Goal: Task Accomplishment & Management: Use online tool/utility

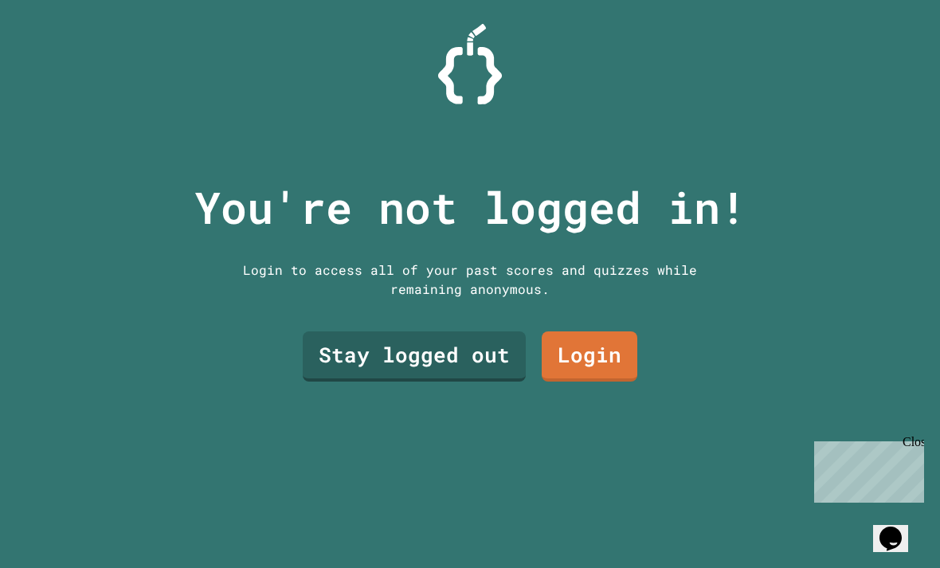
click at [483, 382] on link "Stay logged out" at bounding box center [414, 357] width 223 height 50
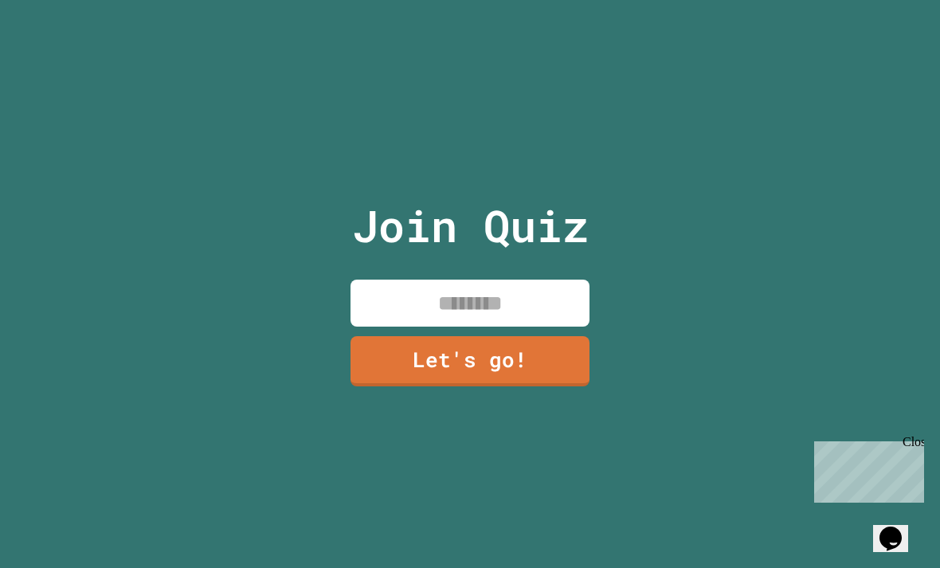
click at [505, 327] on input at bounding box center [470, 303] width 239 height 47
type input "*******"
click at [560, 387] on link "Let's go!" at bounding box center [470, 361] width 239 height 50
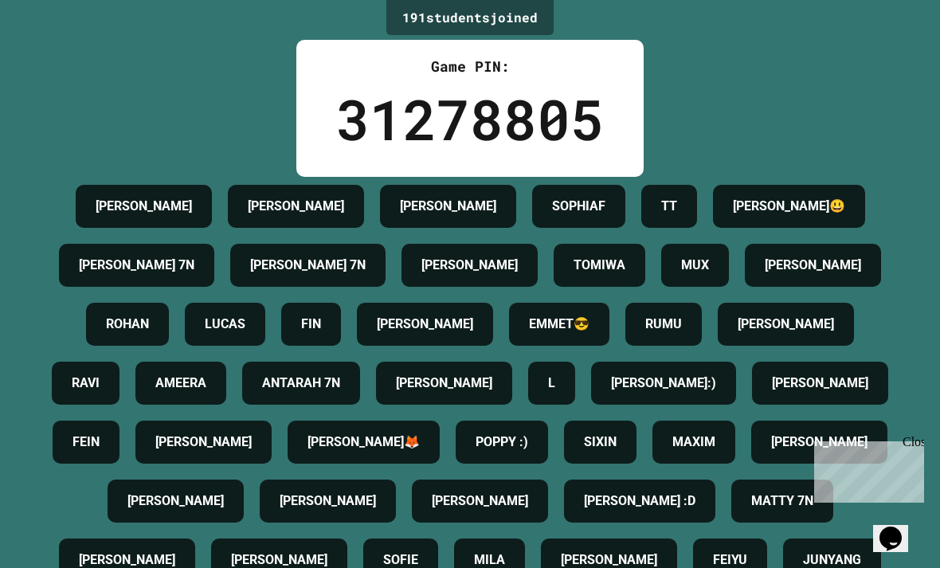
click at [803, 123] on div "191 student s joined Game PIN: 31278805 [PERSON_NAME] [PERSON_NAME] SOPHIAF TT …" at bounding box center [470, 284] width 940 height 568
click at [802, 123] on div "191 student s joined Game PIN: 31278805 [PERSON_NAME] [PERSON_NAME] SOPHIAF TT …" at bounding box center [470, 284] width 940 height 568
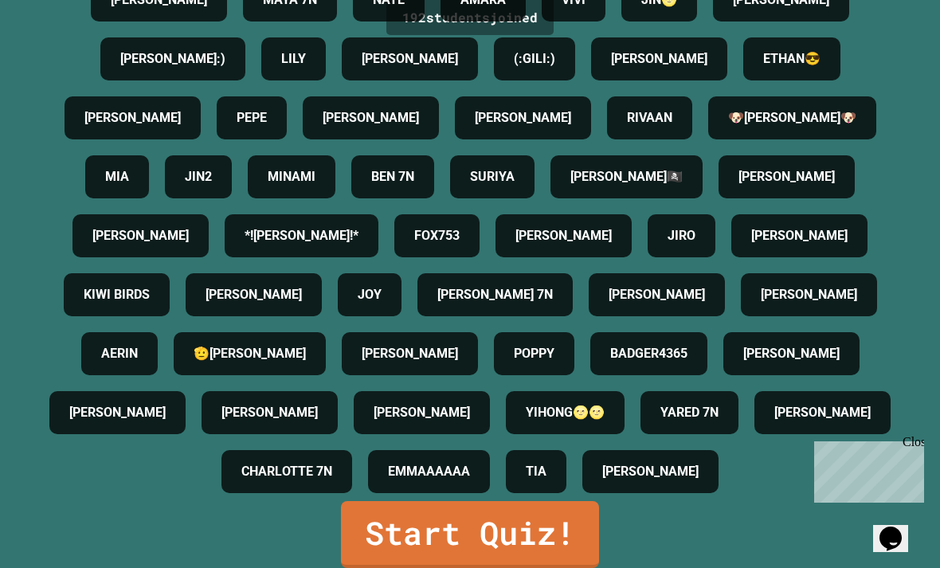
scroll to position [51, 0]
click at [542, 527] on link "Start Quiz!" at bounding box center [470, 534] width 258 height 67
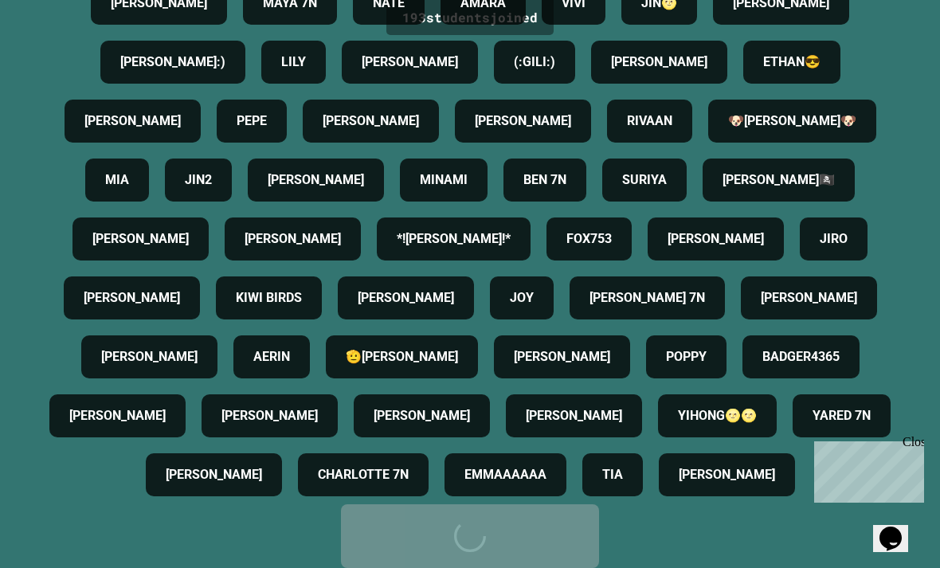
click at [542, 528] on div "Start Quiz!" at bounding box center [470, 536] width 210 height 48
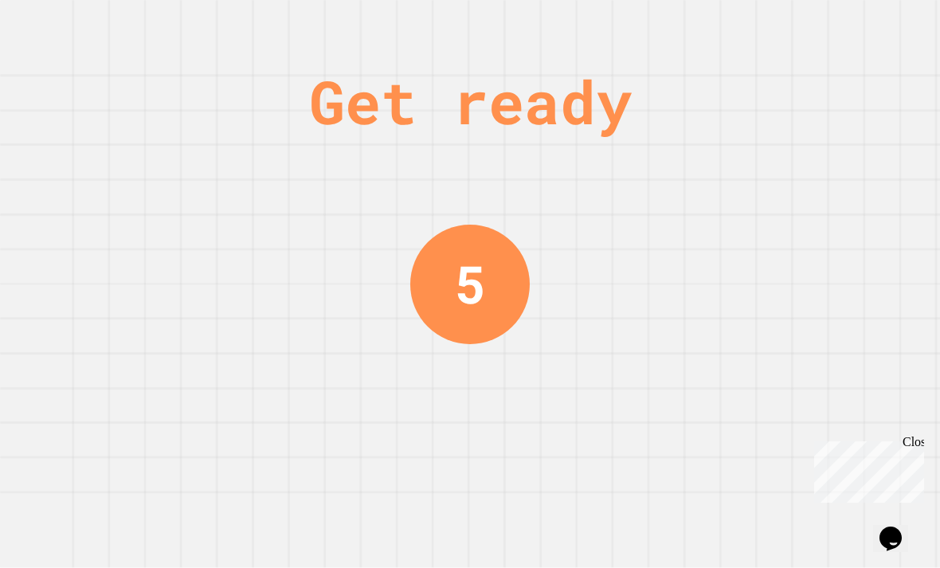
scroll to position [0, 0]
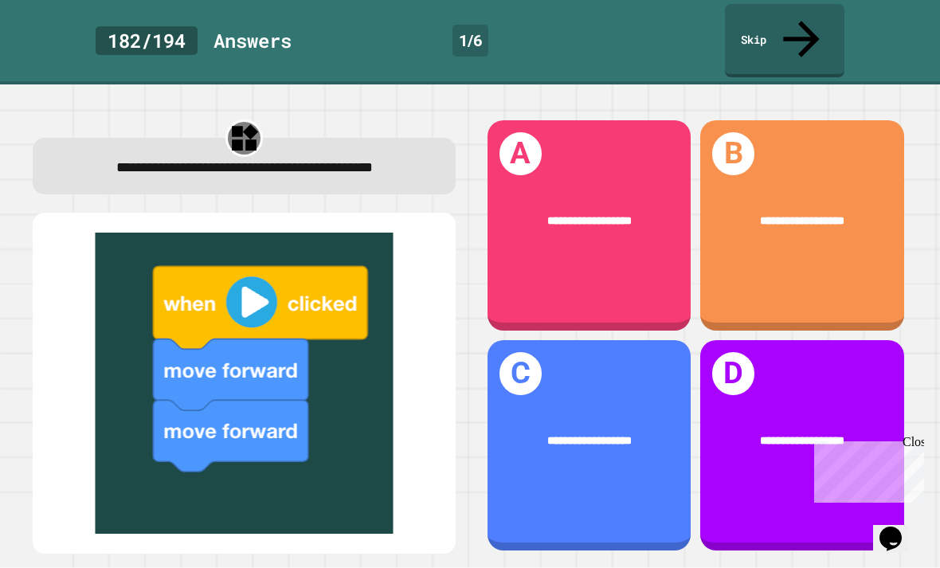
click at [640, 213] on div "**********" at bounding box center [590, 222] width 158 height 18
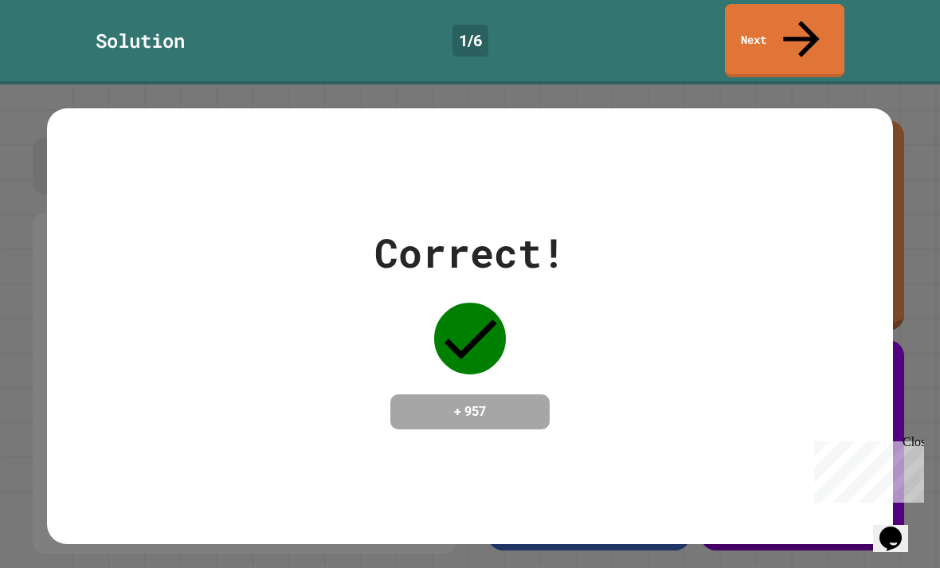
click at [917, 440] on div "Close" at bounding box center [913, 445] width 20 height 20
click at [748, 357] on div "Correct! + 957" at bounding box center [470, 326] width 846 height 206
click at [468, 303] on icon at bounding box center [470, 339] width 72 height 72
click at [659, 288] on div "Correct! + 957" at bounding box center [470, 326] width 846 height 206
click at [744, 430] on div "Correct! + 957" at bounding box center [470, 325] width 846 height 435
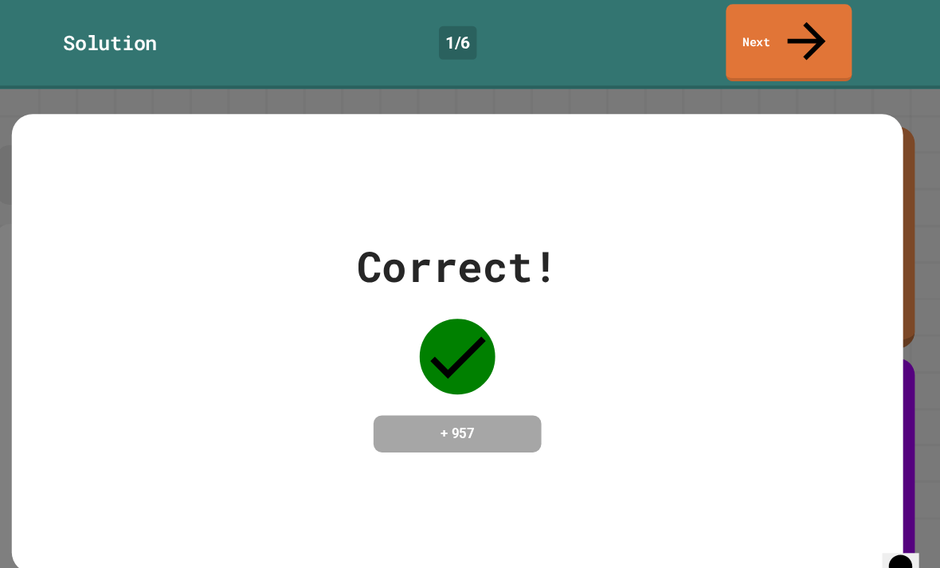
click at [775, 22] on icon at bounding box center [802, 39] width 54 height 54
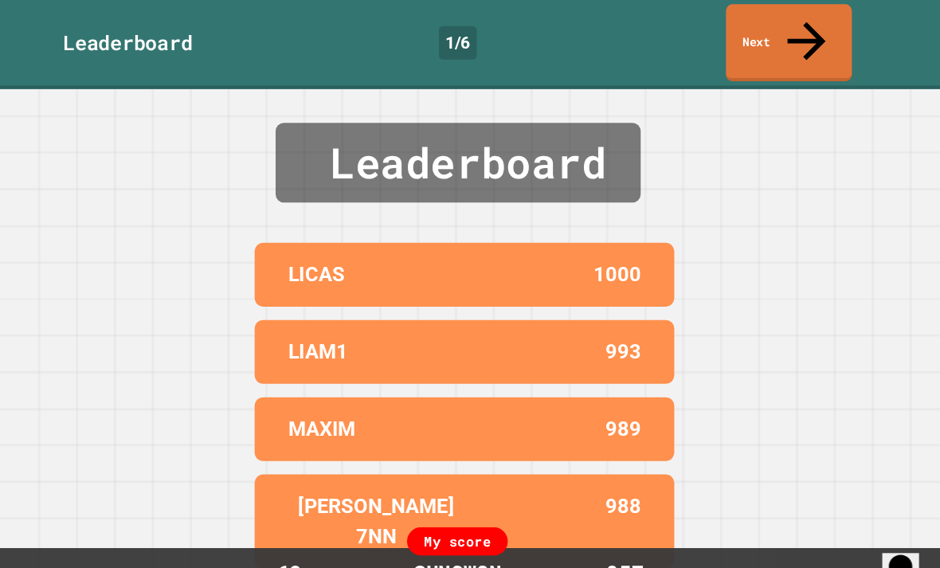
click at [756, 24] on link "Next" at bounding box center [785, 40] width 120 height 73
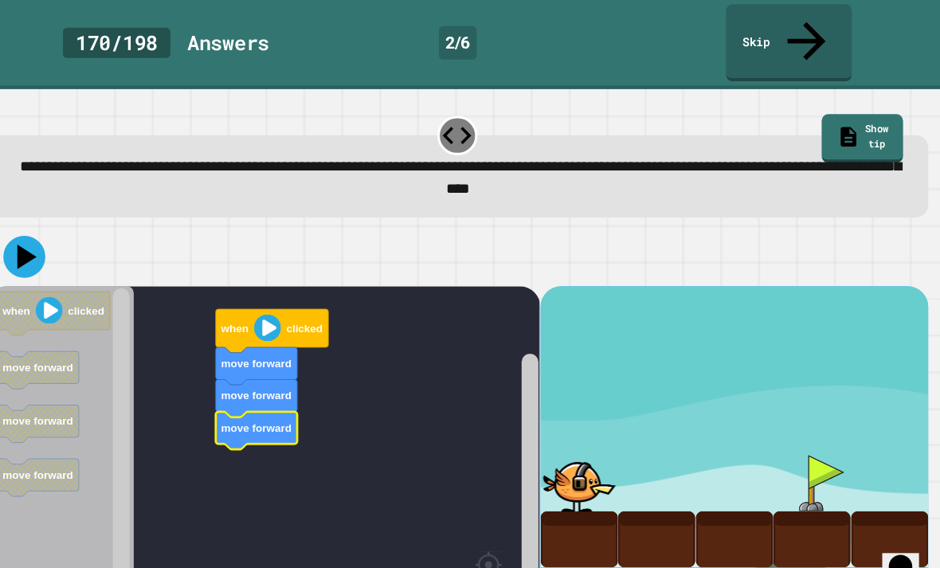
click at [39, 224] on icon at bounding box center [59, 244] width 40 height 40
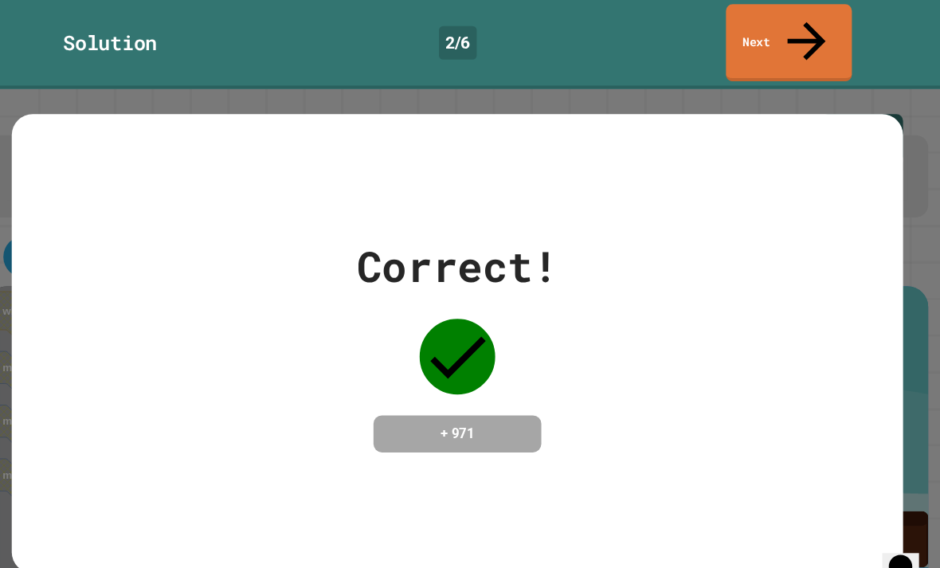
click at [755, 20] on link "Next" at bounding box center [785, 40] width 120 height 73
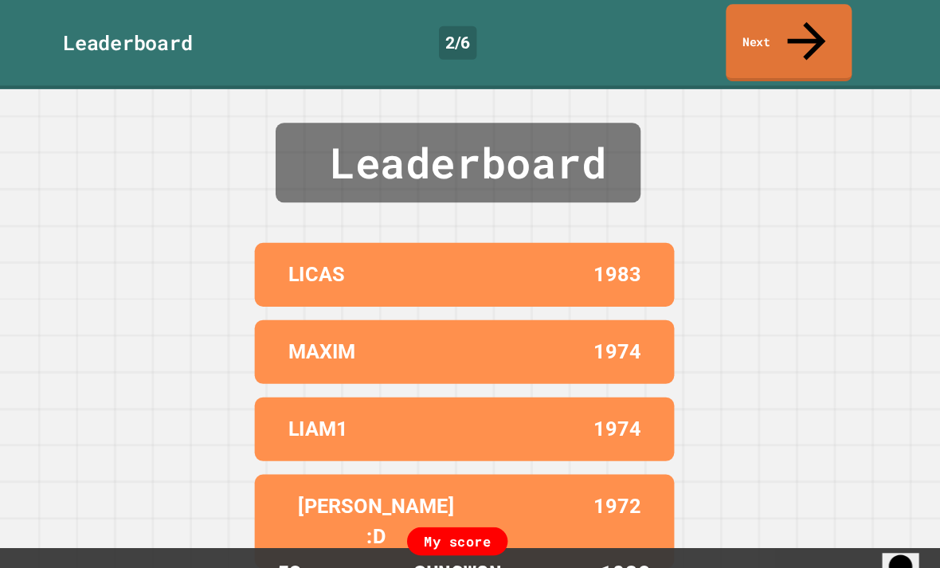
click at [750, 22] on link "Next" at bounding box center [785, 40] width 120 height 73
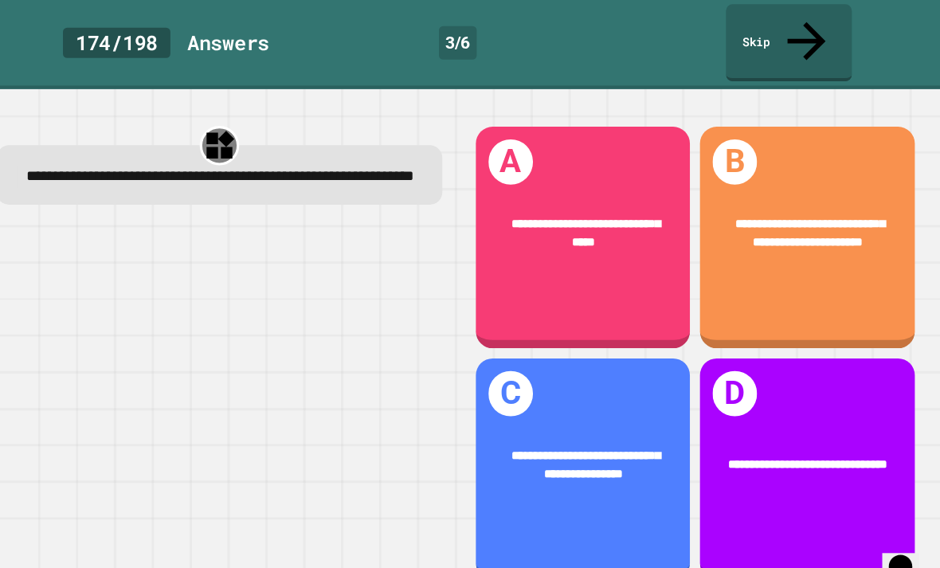
click at [777, 182] on div "**********" at bounding box center [803, 222] width 204 height 81
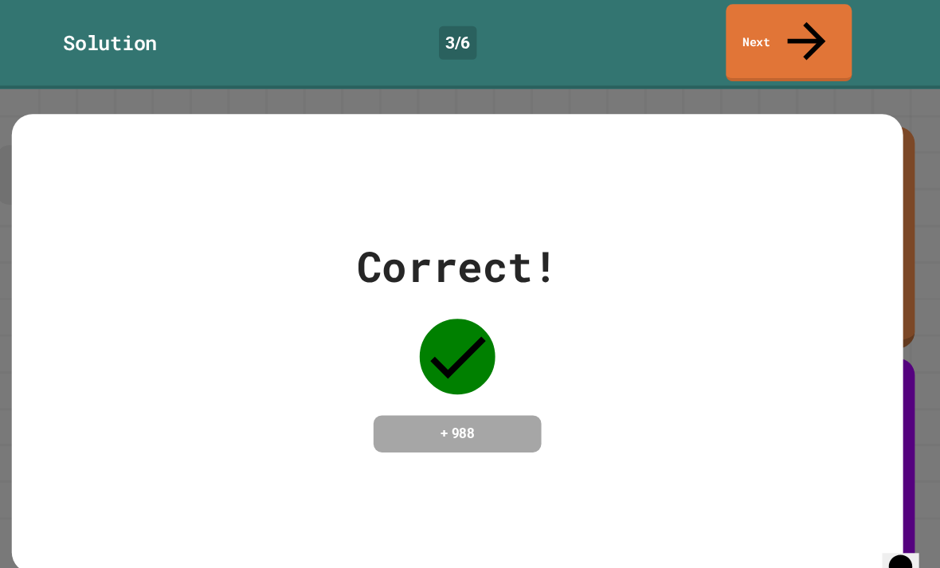
click at [775, 26] on icon at bounding box center [802, 39] width 54 height 54
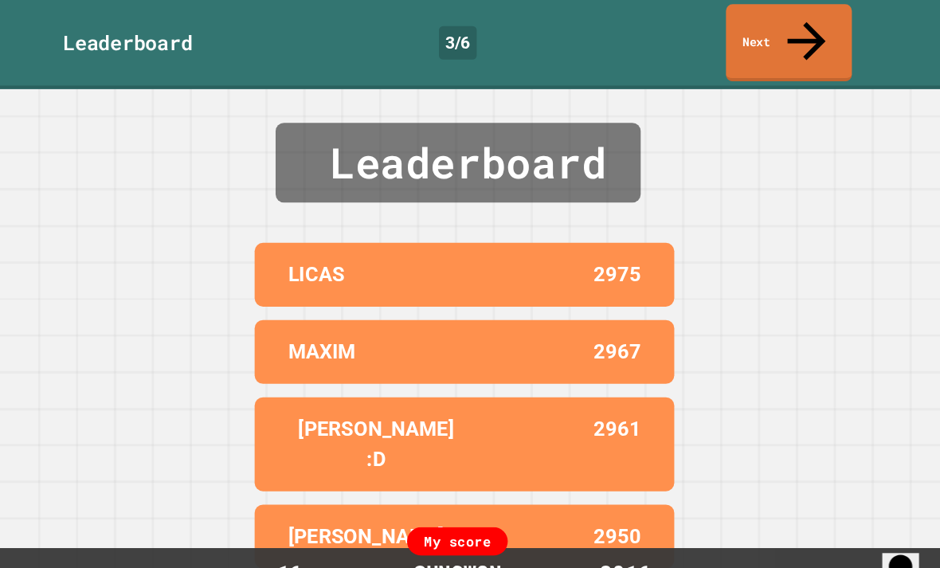
click at [775, 25] on icon at bounding box center [802, 39] width 54 height 54
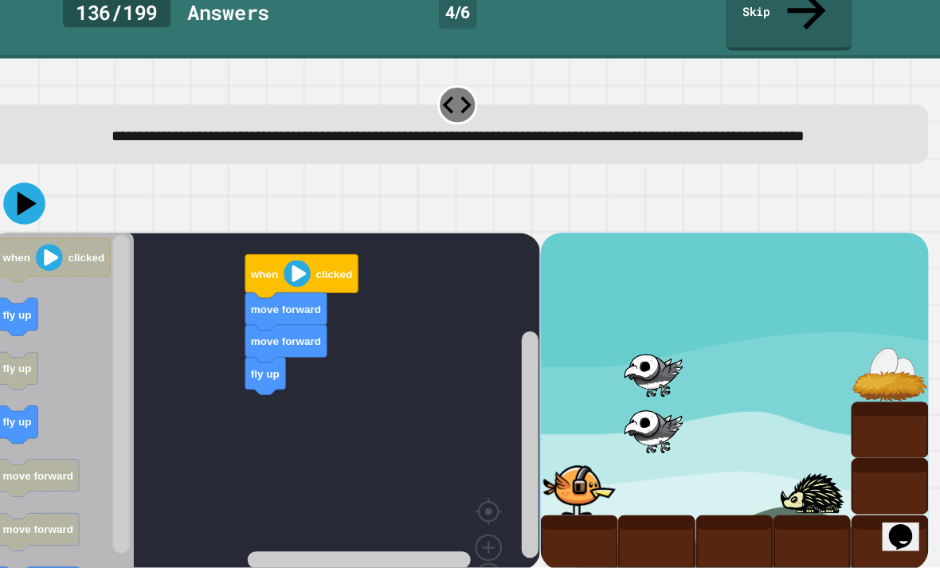
scroll to position [2, 0]
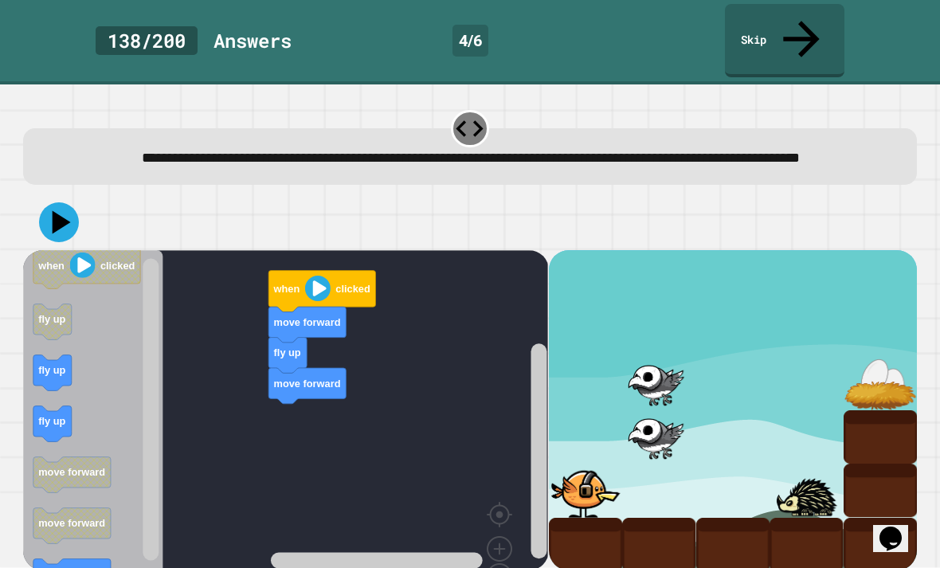
click at [373, 408] on rect "Blockly Workspace" at bounding box center [285, 437] width 525 height 375
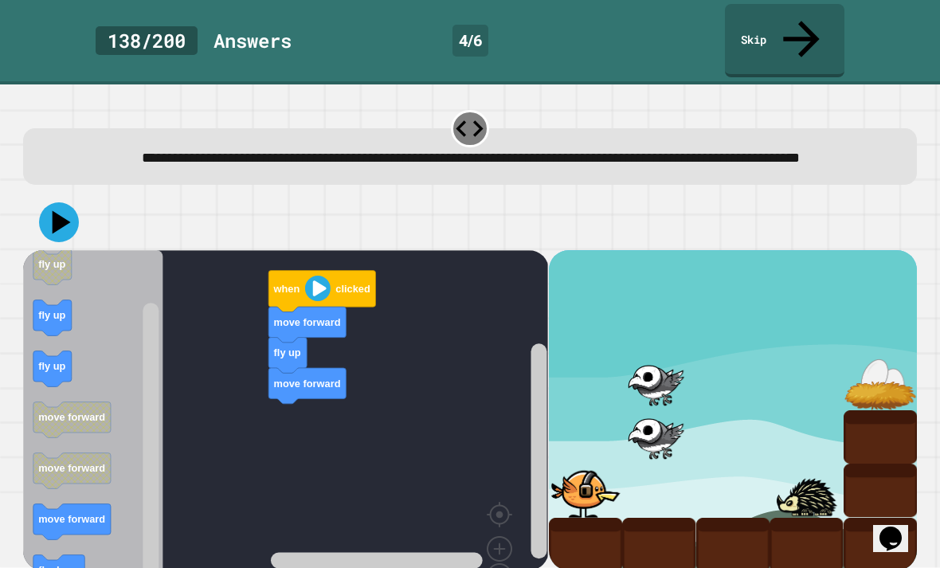
click at [77, 513] on text "move forward" at bounding box center [72, 519] width 67 height 12
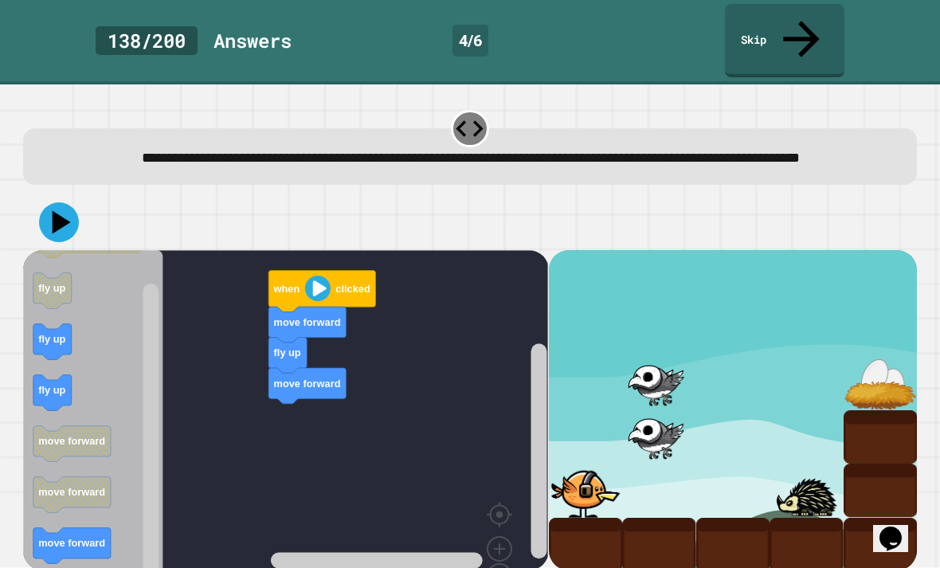
click at [65, 537] on text "move forward" at bounding box center [72, 543] width 67 height 12
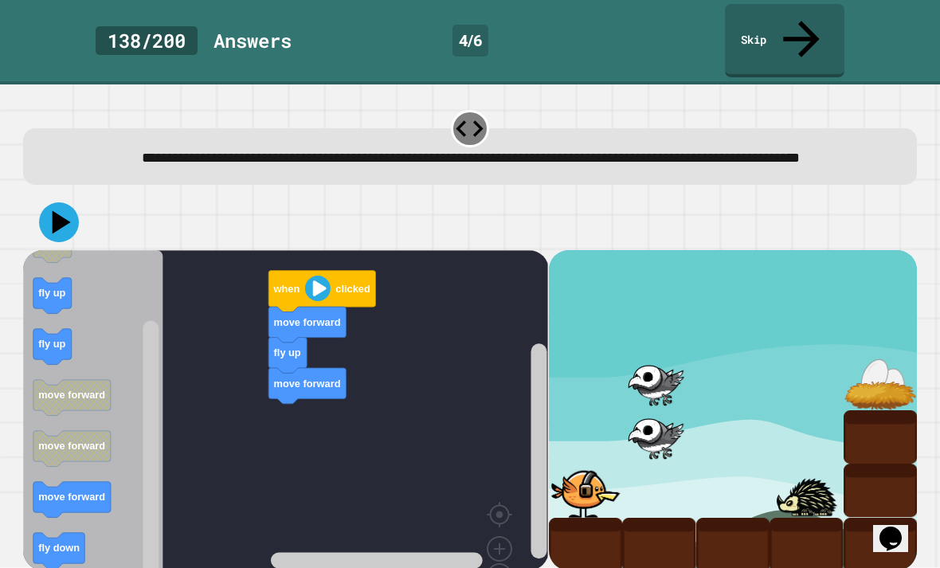
click at [77, 491] on text "move forward" at bounding box center [72, 497] width 67 height 12
click at [88, 491] on text "move forward" at bounding box center [72, 497] width 67 height 12
click at [67, 542] on text "fly down" at bounding box center [59, 548] width 41 height 12
click at [59, 212] on icon at bounding box center [62, 221] width 18 height 23
click at [293, 402] on rect "Blockly Workspace" at bounding box center [285, 437] width 525 height 375
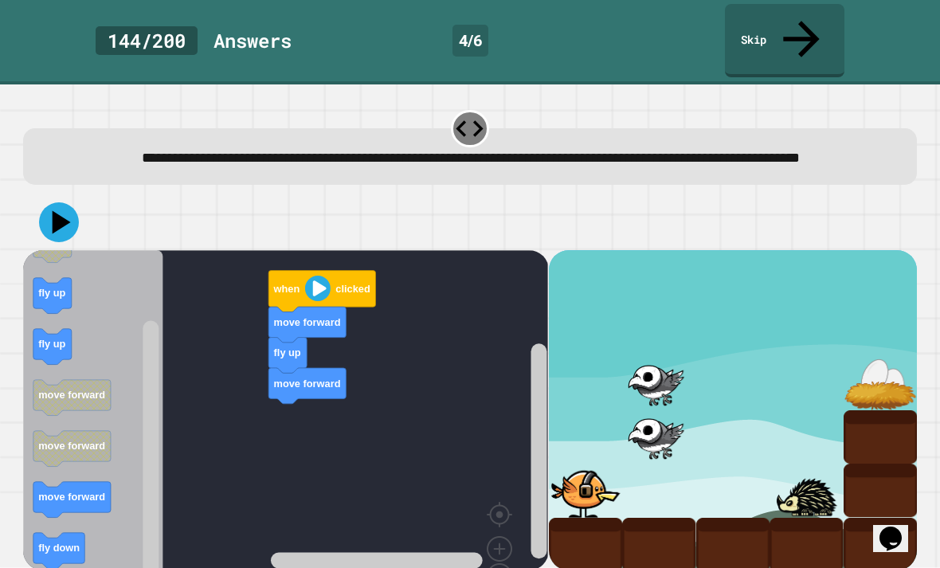
click at [63, 212] on icon at bounding box center [62, 221] width 18 height 23
click at [316, 281] on image "Blockly Workspace" at bounding box center [318, 289] width 26 height 26
click at [325, 434] on rect "Blockly Workspace" at bounding box center [285, 437] width 525 height 375
click at [281, 393] on rect "Blockly Workspace" at bounding box center [285, 437] width 525 height 375
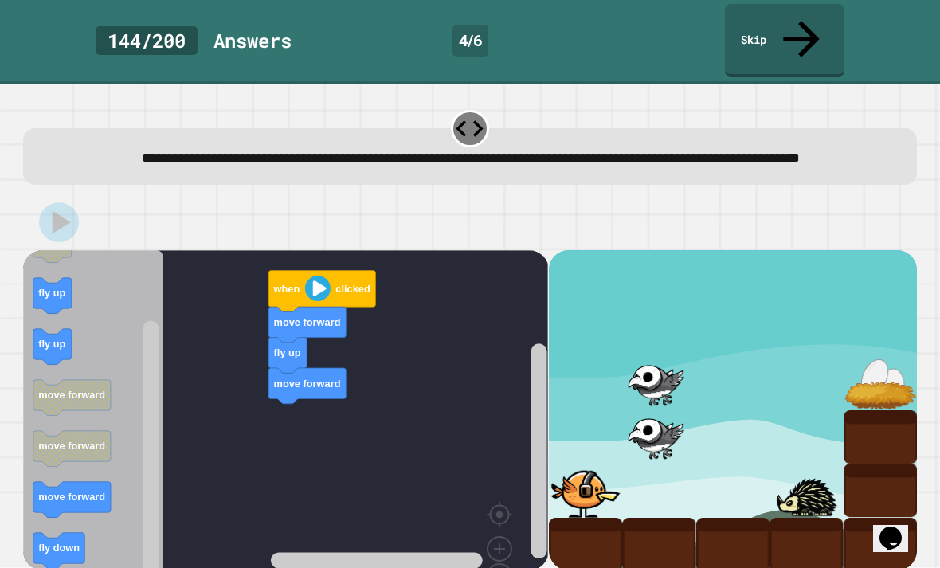
click at [273, 387] on icon "Blockly Workspace" at bounding box center [307, 386] width 77 height 36
click at [300, 350] on icon "Blockly Workspace" at bounding box center [288, 355] width 38 height 36
click at [299, 349] on text "fly up" at bounding box center [287, 353] width 27 height 12
click at [308, 316] on text "move forward" at bounding box center [307, 322] width 67 height 12
click at [335, 259] on rect "Blockly Workspace" at bounding box center [285, 437] width 525 height 375
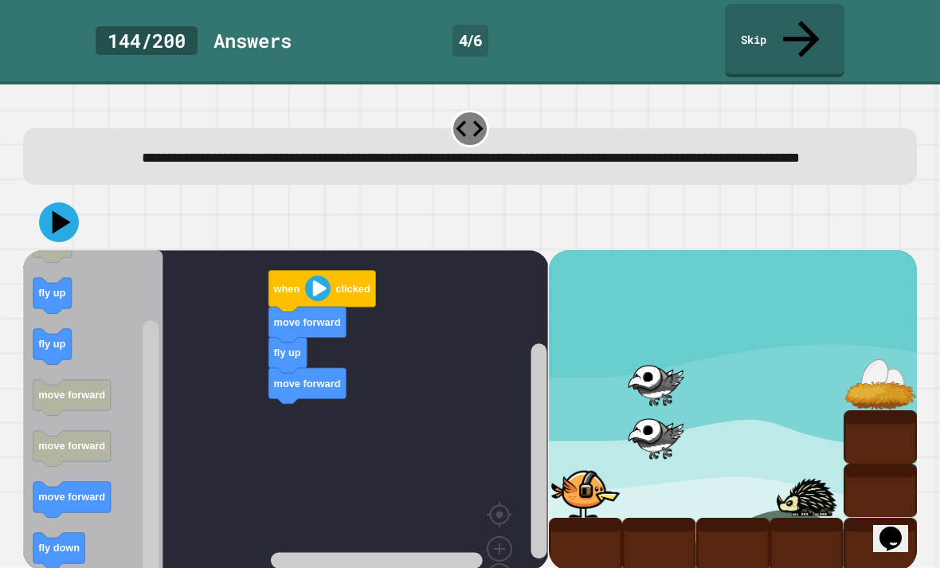
click at [309, 377] on text "move forward" at bounding box center [307, 383] width 67 height 12
click at [89, 491] on text "move forward" at bounding box center [72, 497] width 67 height 12
